Goal: Communication & Community: Answer question/provide support

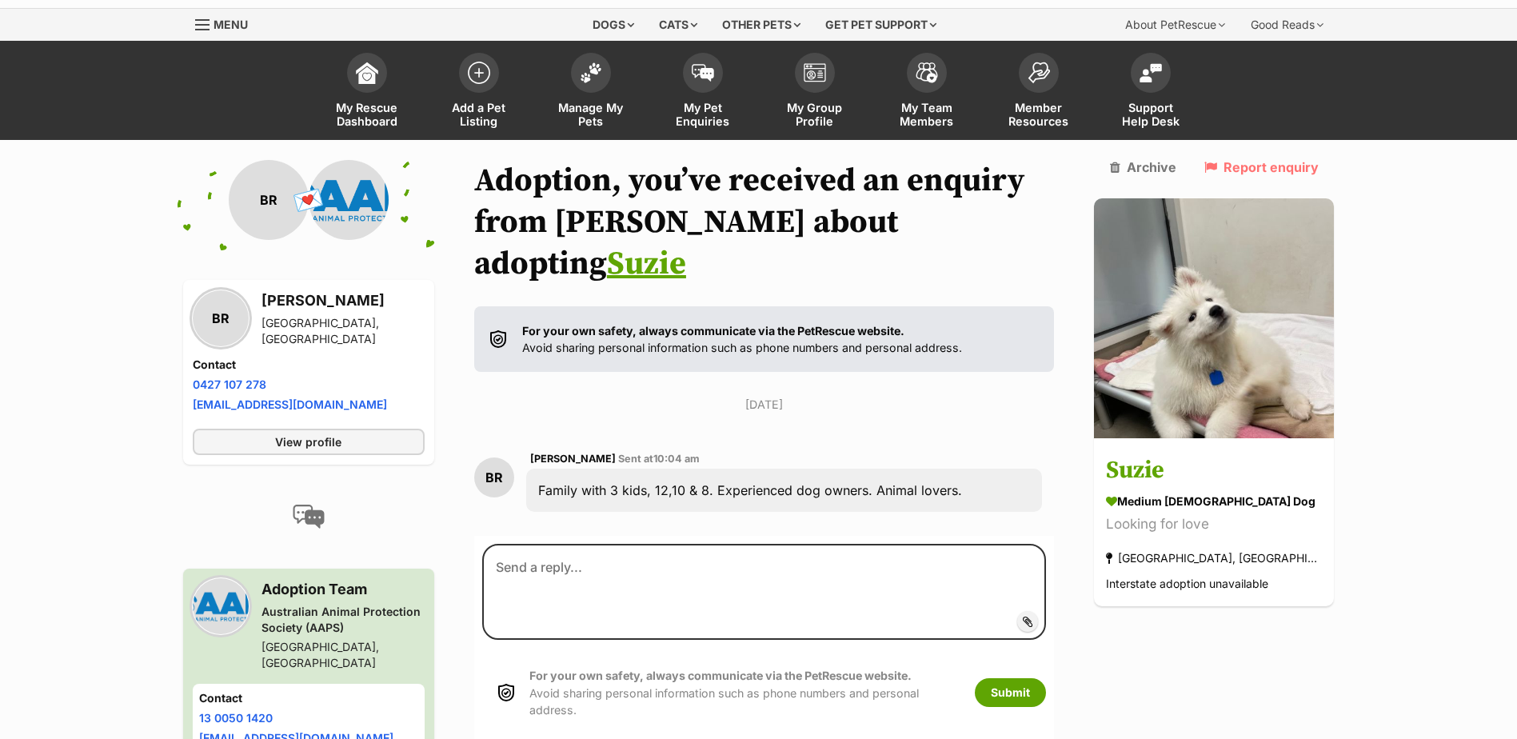
scroll to position [111, 0]
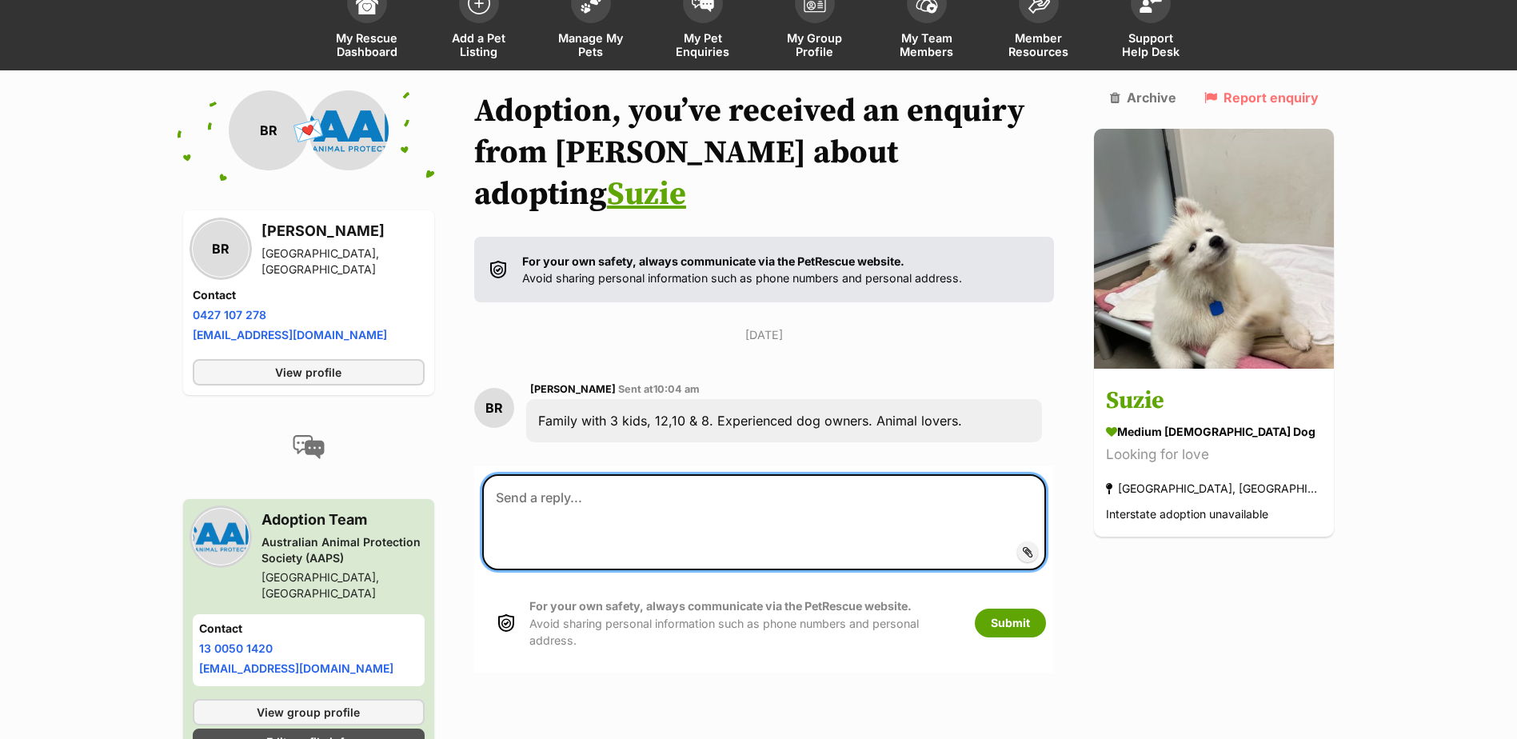
click at [561, 474] on textarea at bounding box center [764, 522] width 565 height 96
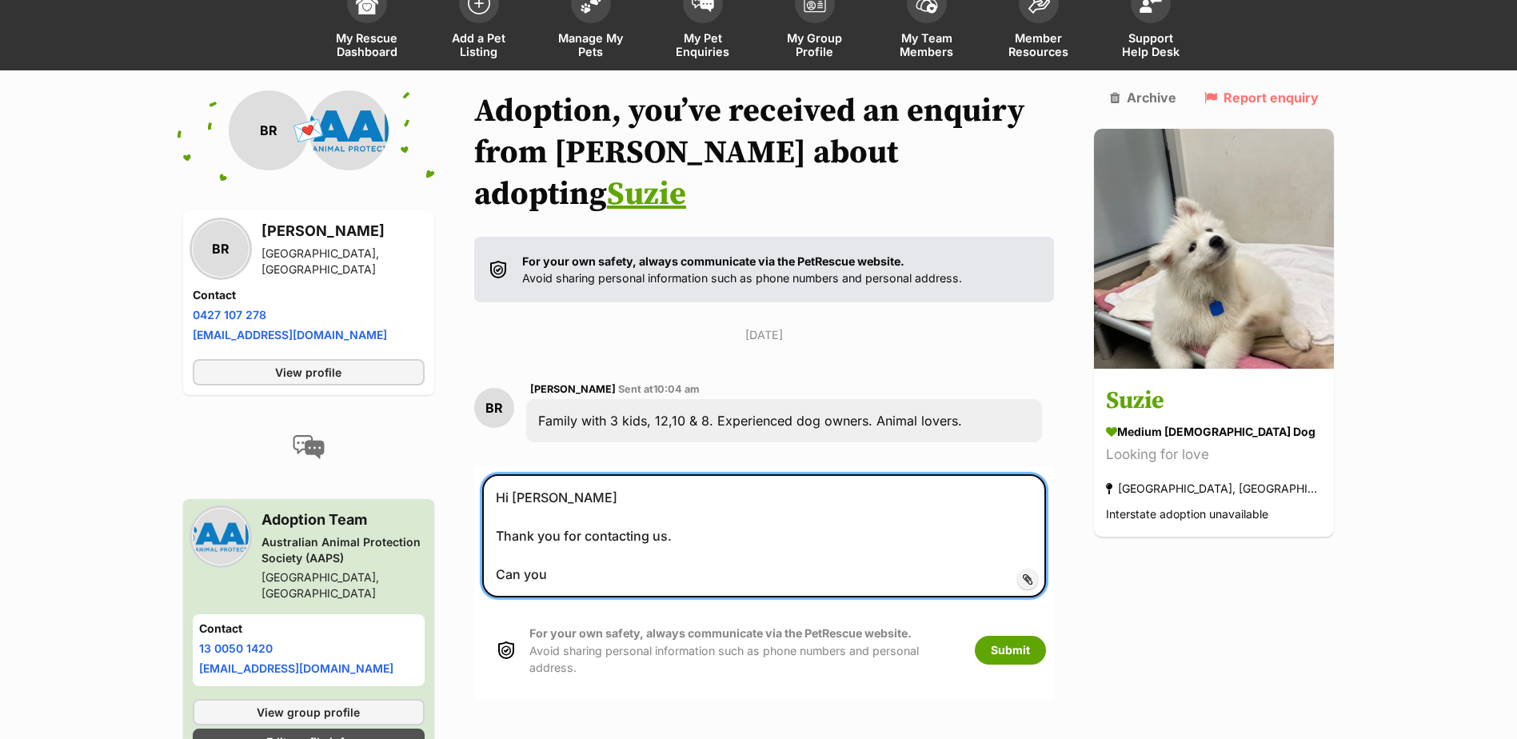
click at [585, 533] on textarea "Hi [PERSON_NAME] Thank you for contacting us. Can you" at bounding box center [764, 535] width 565 height 123
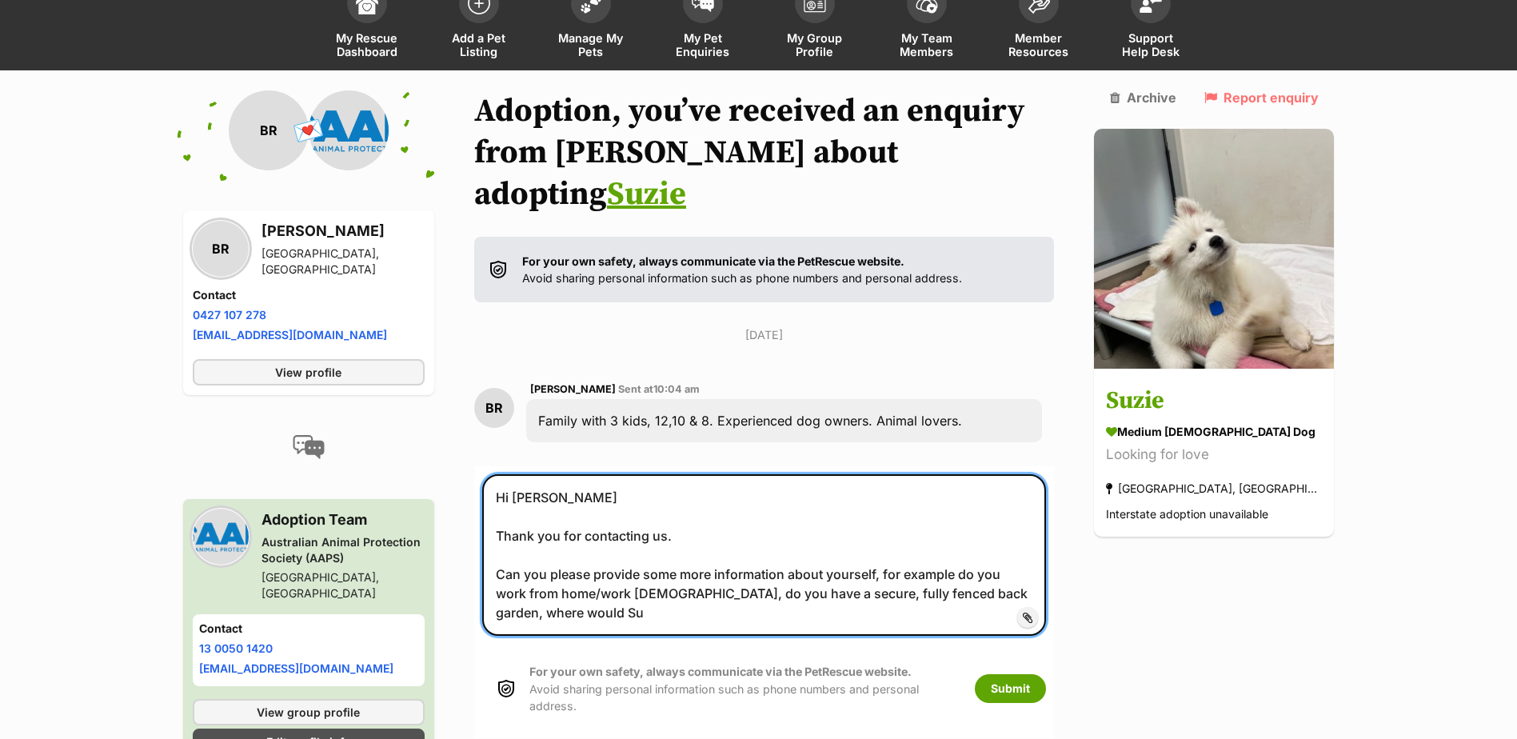
click at [1047, 549] on textarea "Hi [PERSON_NAME] Thank you for contacting us. Can you please provide some more …" at bounding box center [764, 555] width 565 height 162
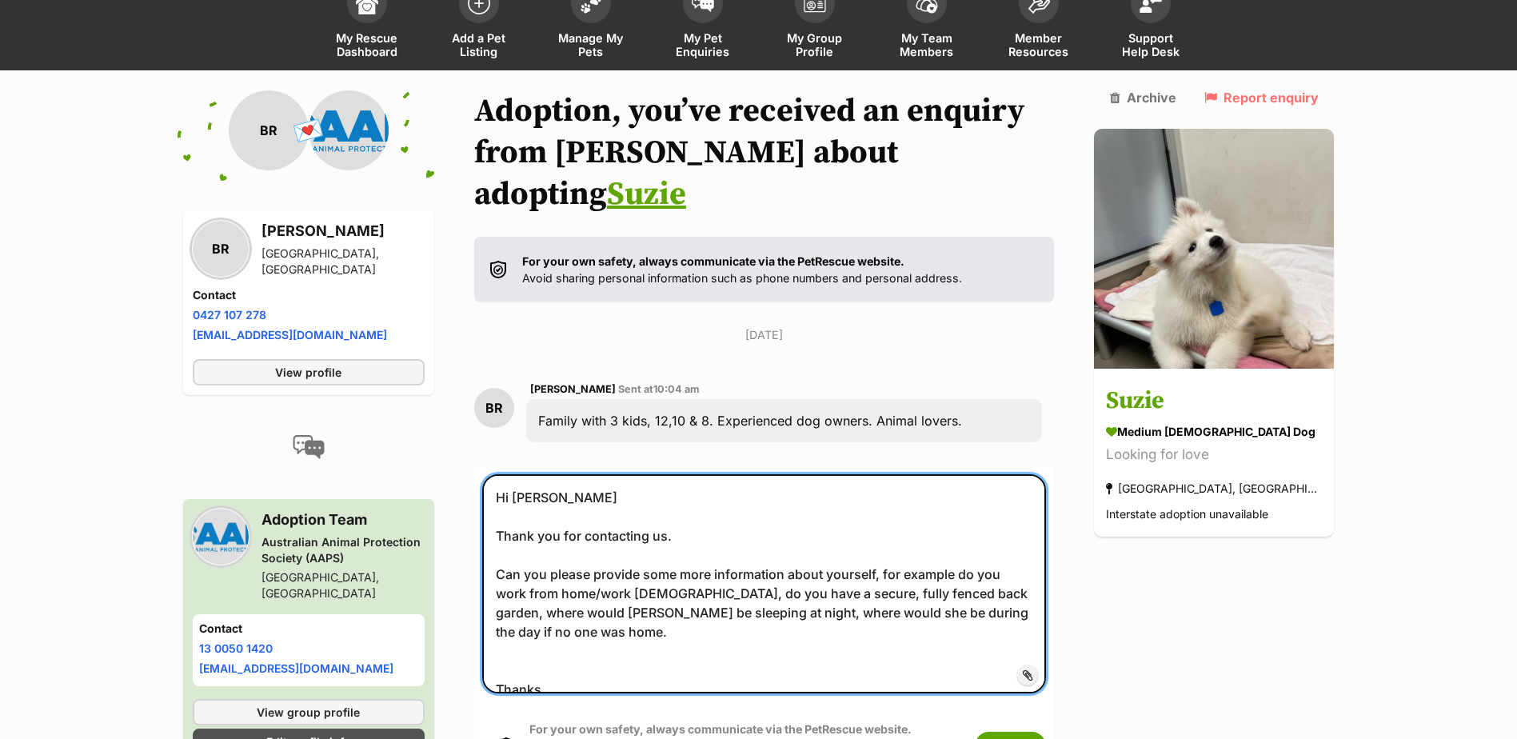
type textarea "Hi [PERSON_NAME] Thank you for contacting us. Can you please provide some more …"
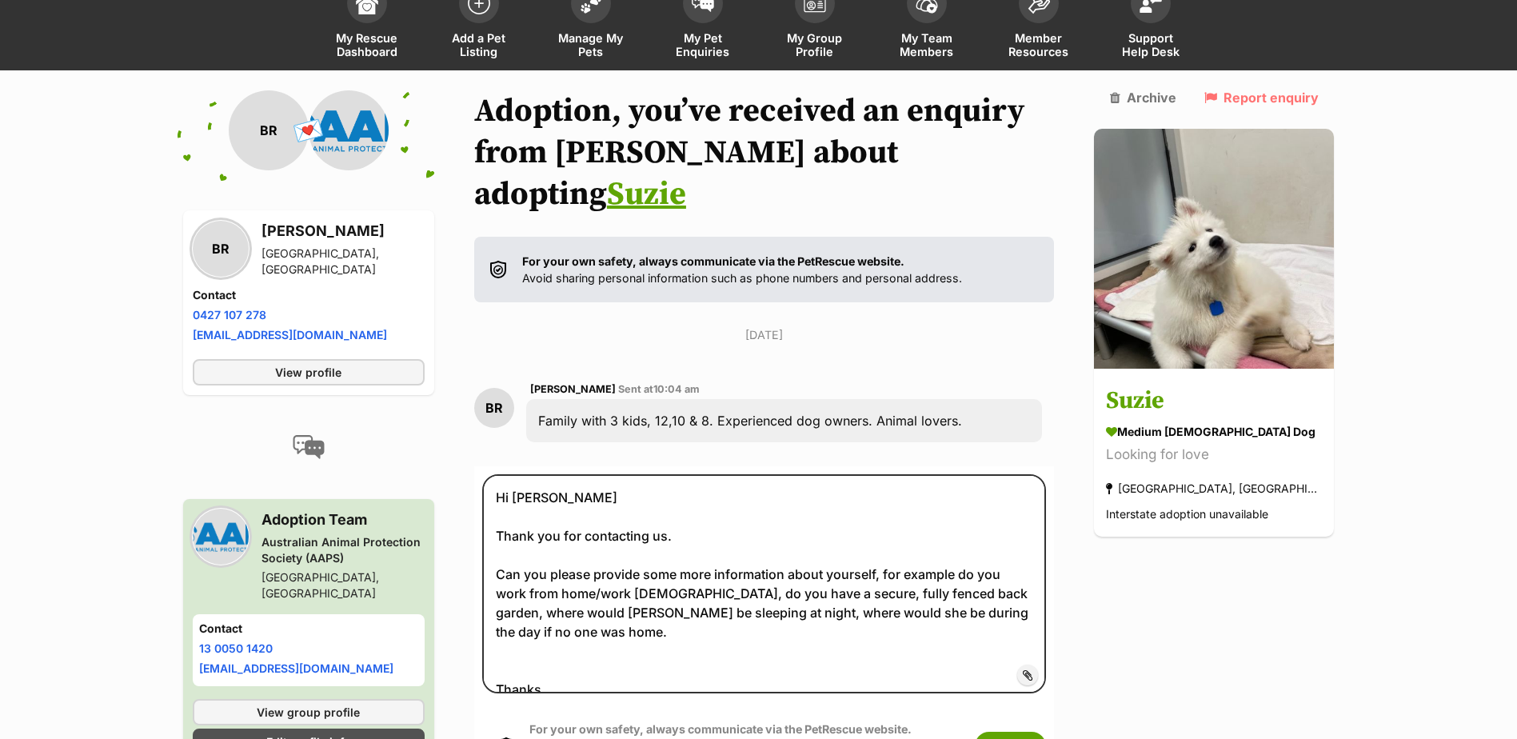
click at [1016, 705] on div "For your own safety, always communicate via the PetRescue website. Avoid sharin…" at bounding box center [764, 746] width 565 height 83
click at [1037, 732] on button "Submit" at bounding box center [1010, 746] width 71 height 29
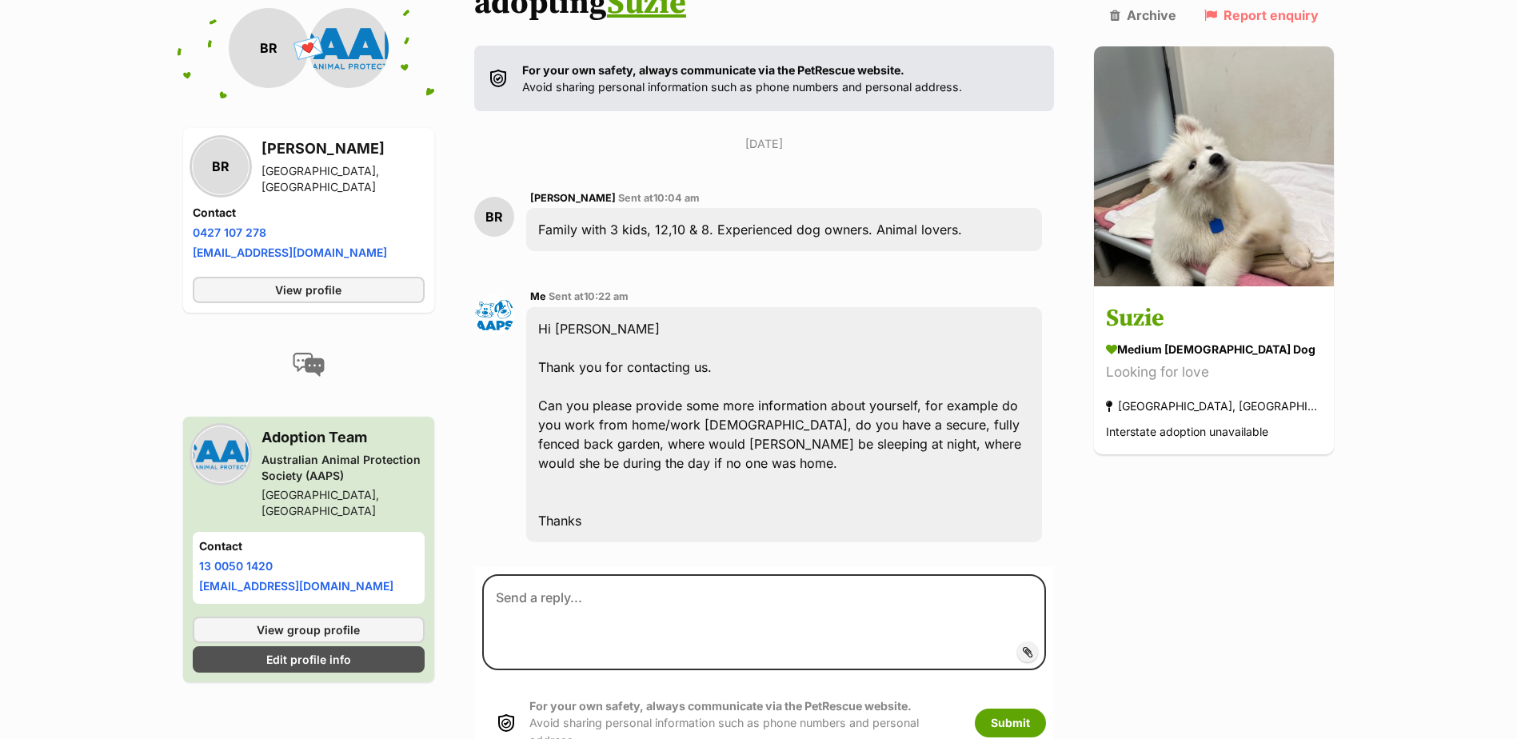
scroll to position [306, 0]
